Goal: Task Accomplishment & Management: Manage account settings

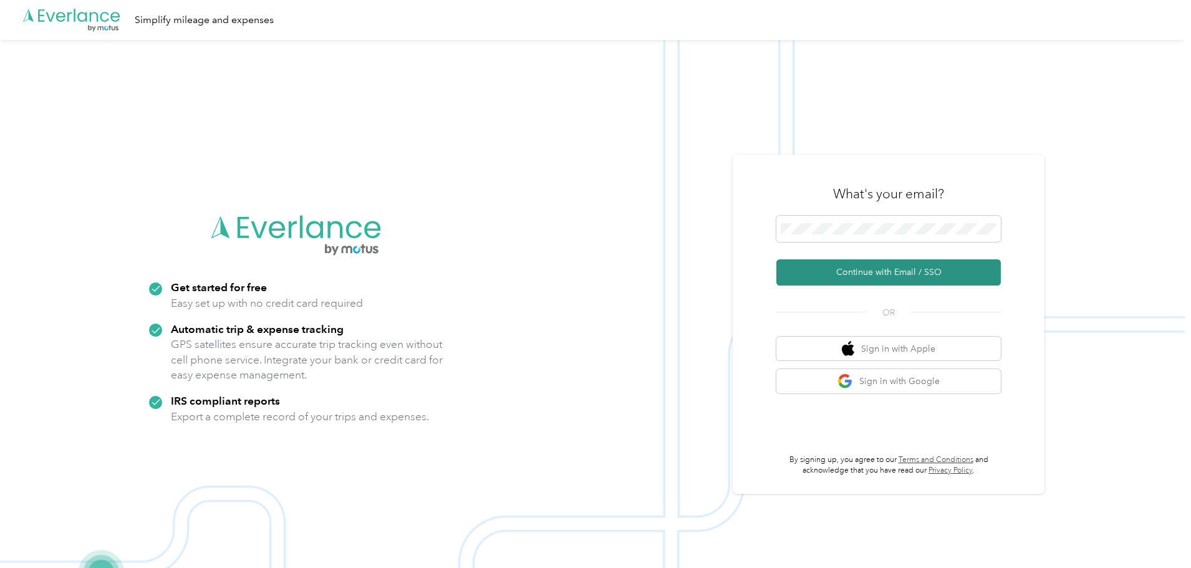
click at [894, 271] on button "Continue with Email / SSO" at bounding box center [888, 272] width 225 height 26
click at [776, 259] on button "Continue with Email / SSO" at bounding box center [888, 272] width 225 height 26
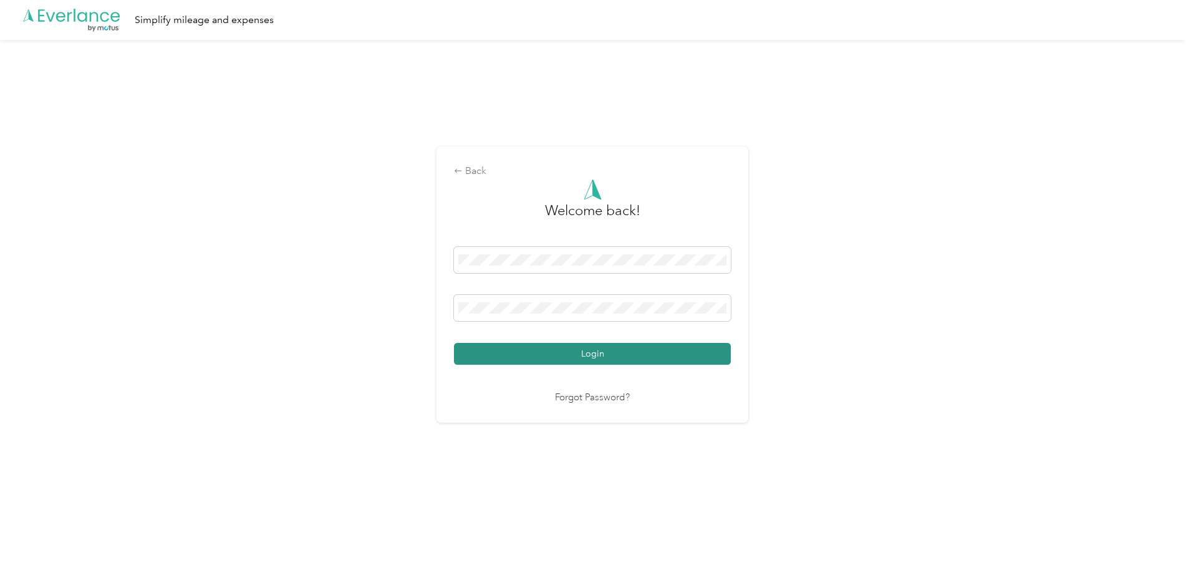
click at [601, 350] on button "Login" at bounding box center [592, 354] width 277 height 22
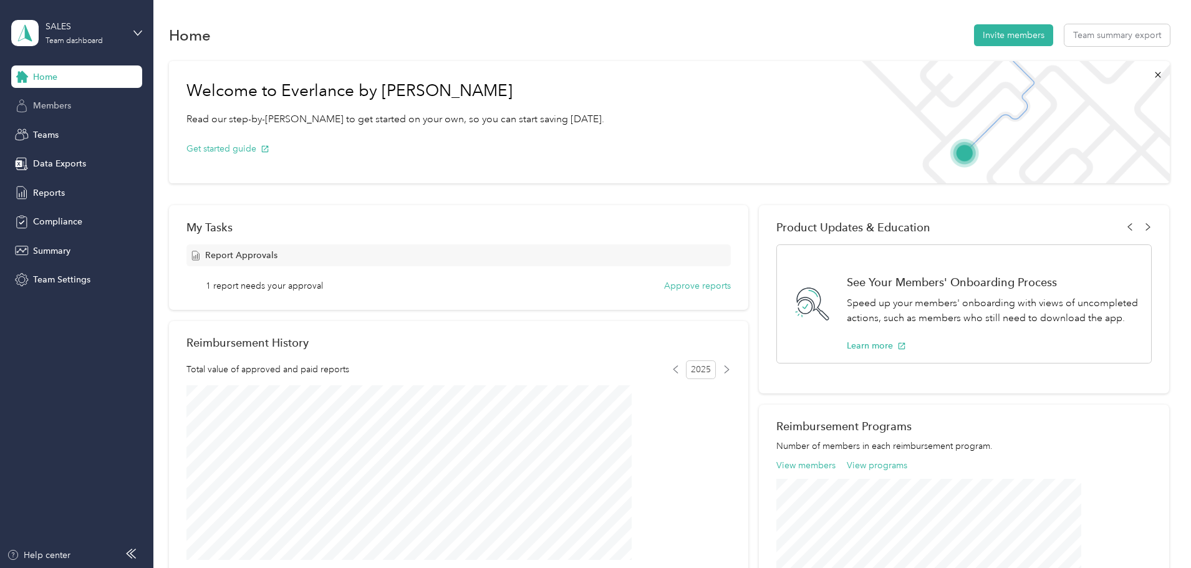
click at [58, 105] on span "Members" at bounding box center [52, 105] width 38 height 13
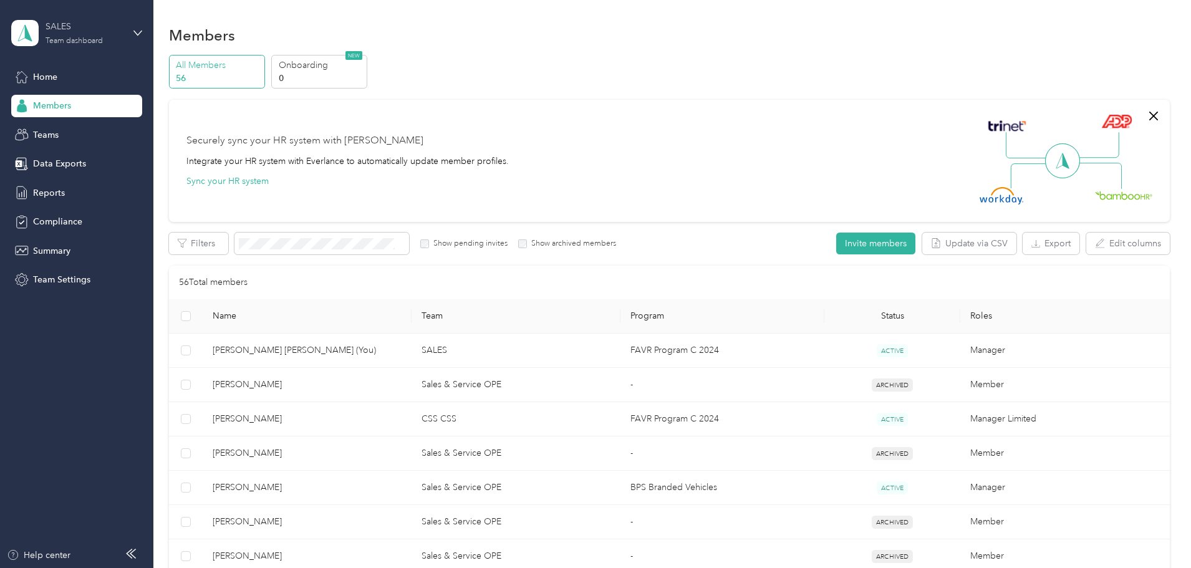
click at [78, 34] on div "SALES Team dashboard" at bounding box center [85, 32] width 78 height 25
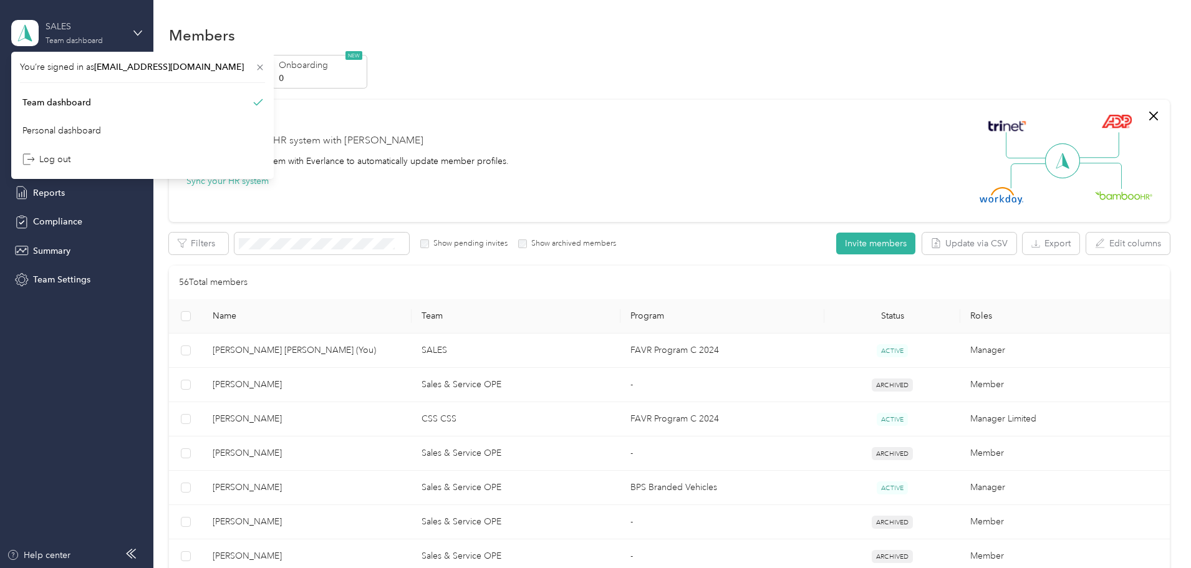
click at [77, 34] on div "SALES Team dashboard" at bounding box center [85, 32] width 78 height 25
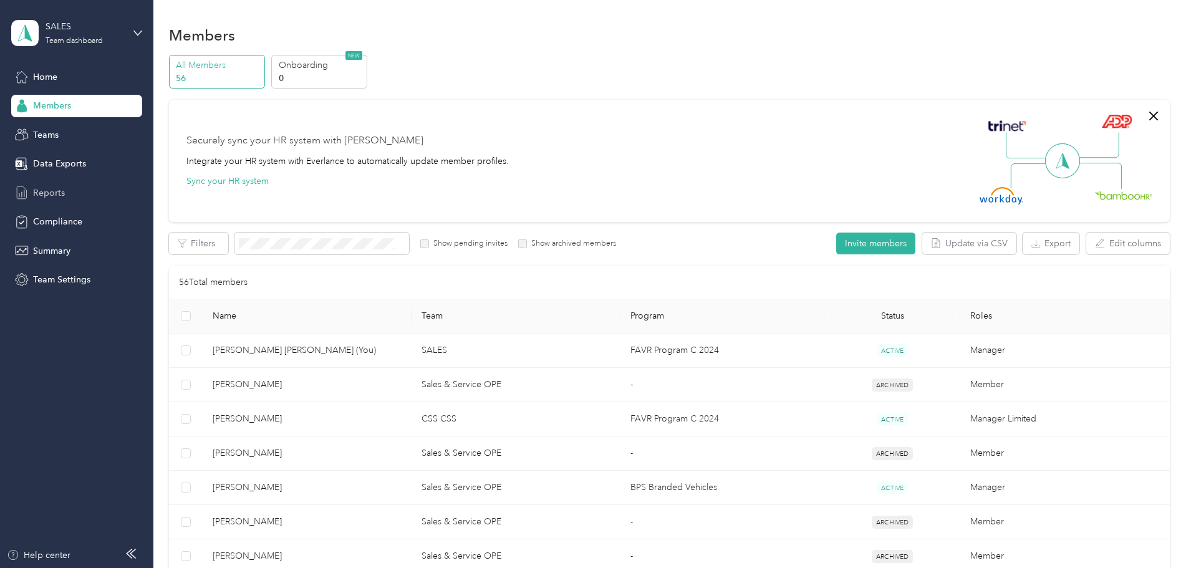
click at [47, 194] on span "Reports" at bounding box center [49, 192] width 32 height 13
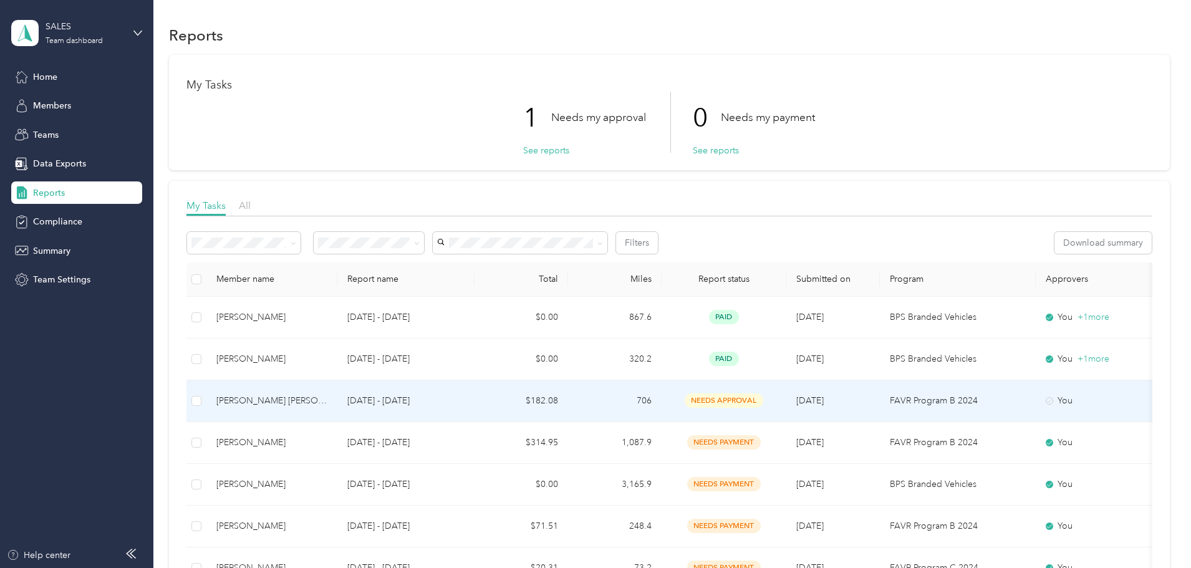
click at [327, 400] on div "[PERSON_NAME] [PERSON_NAME]" at bounding box center [271, 401] width 111 height 14
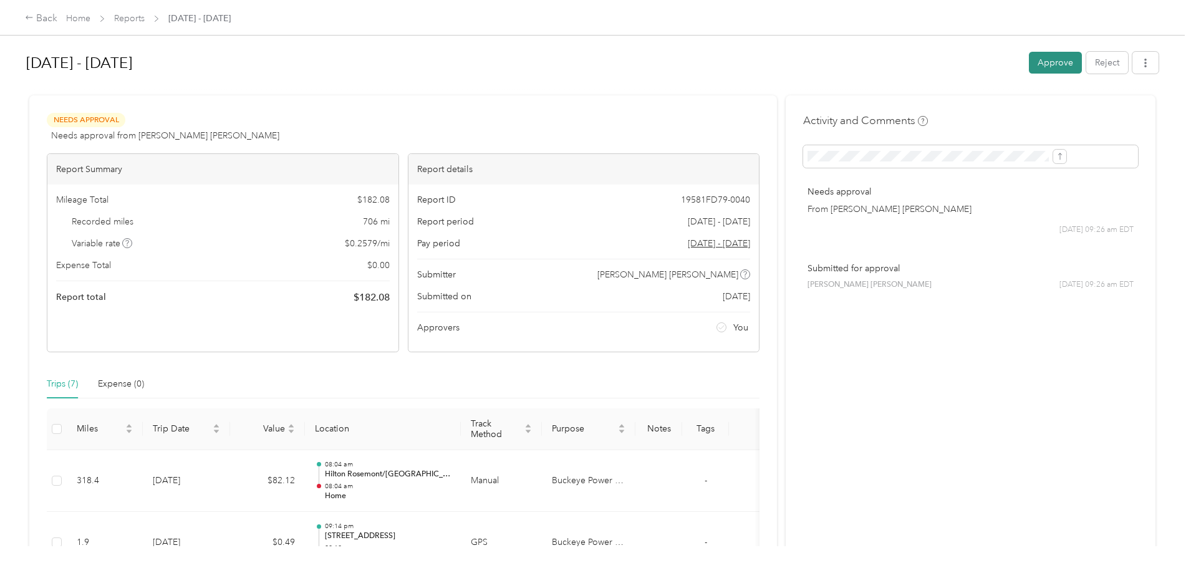
click at [1029, 64] on button "Approve" at bounding box center [1055, 63] width 53 height 22
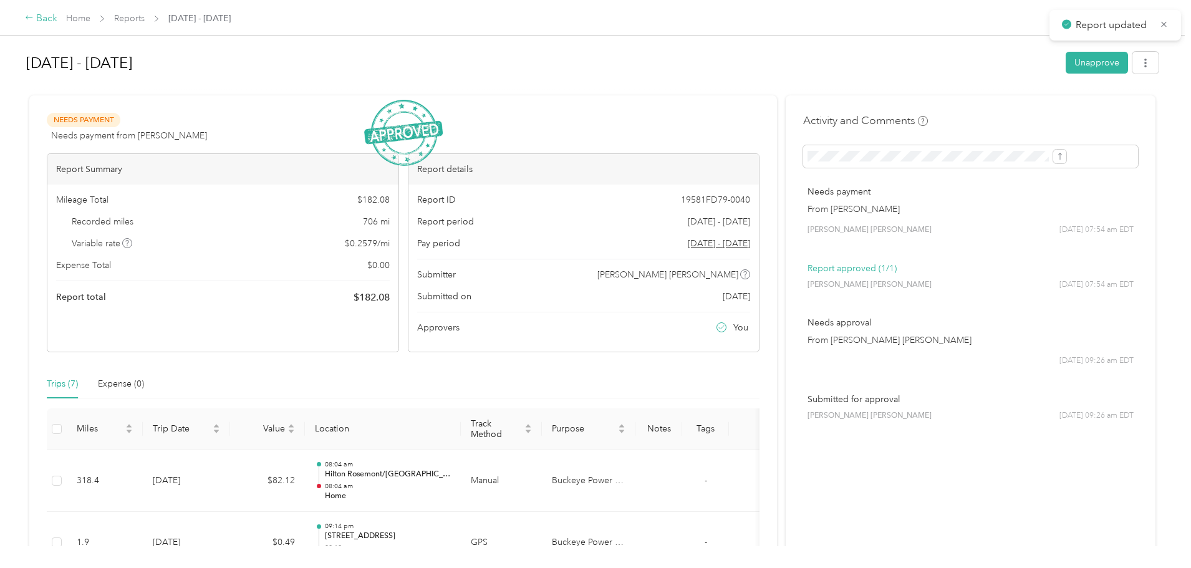
click at [57, 17] on div "Back" at bounding box center [41, 18] width 32 height 15
